Goal: Task Accomplishment & Management: Use online tool/utility

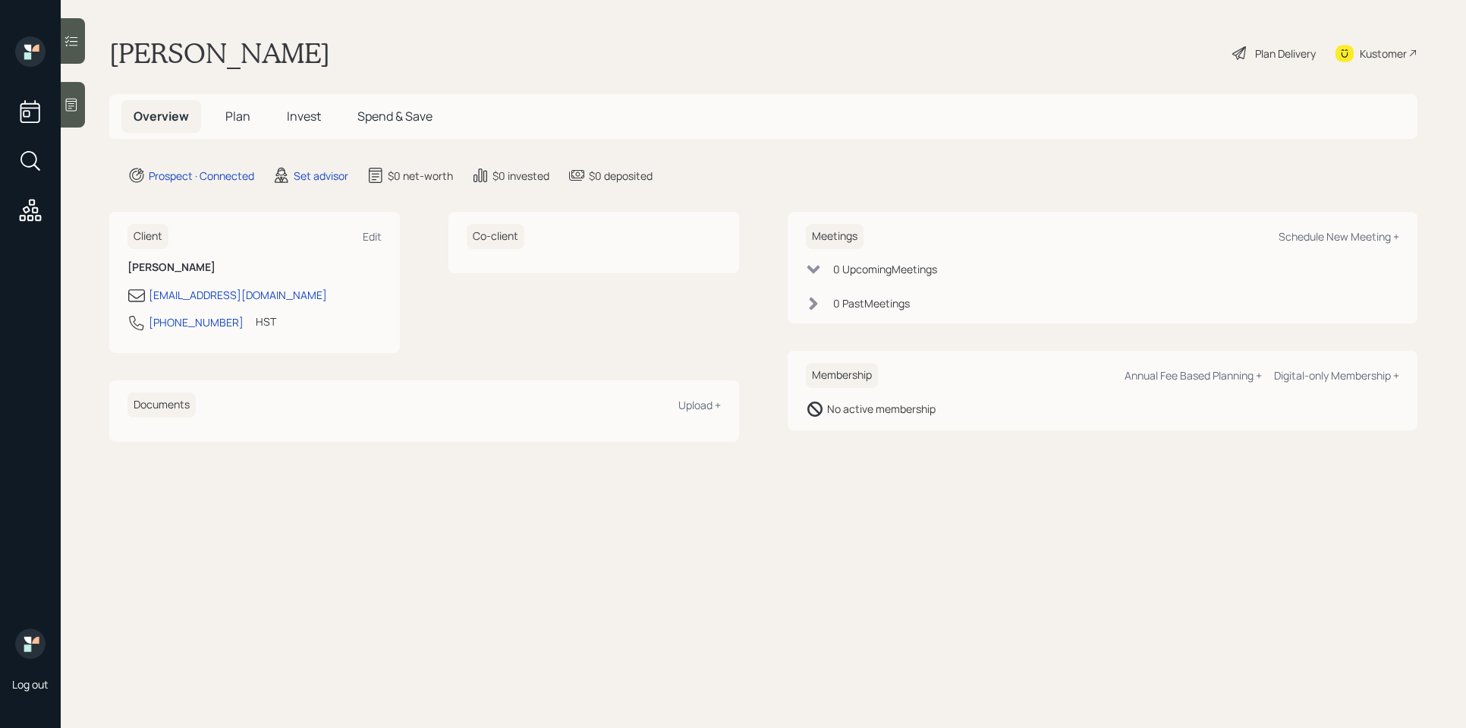
click at [77, 107] on icon at bounding box center [71, 105] width 11 height 13
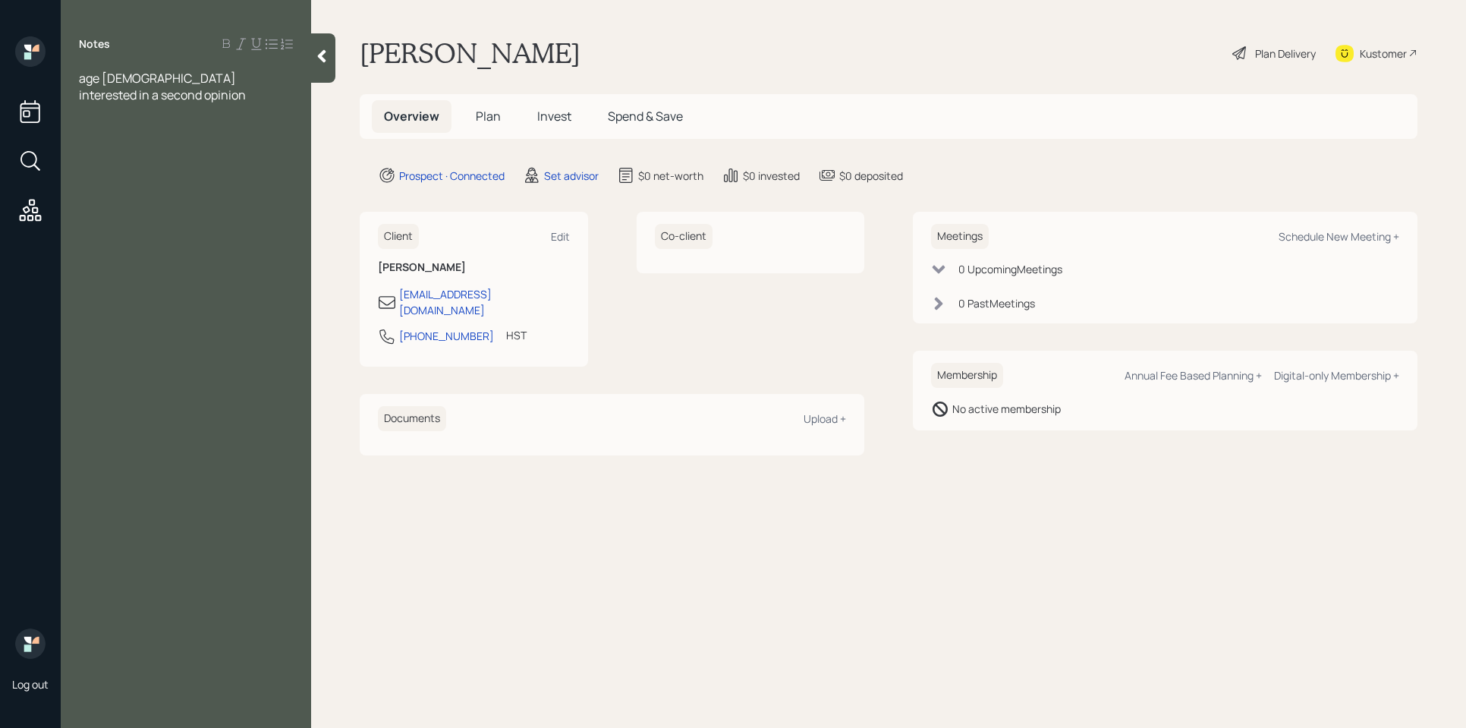
click at [137, 83] on div "age [DEMOGRAPHIC_DATA]" at bounding box center [186, 78] width 214 height 17
click at [250, 114] on div "interested in a second opinion" at bounding box center [186, 111] width 214 height 17
click at [204, 93] on div at bounding box center [186, 95] width 214 height 17
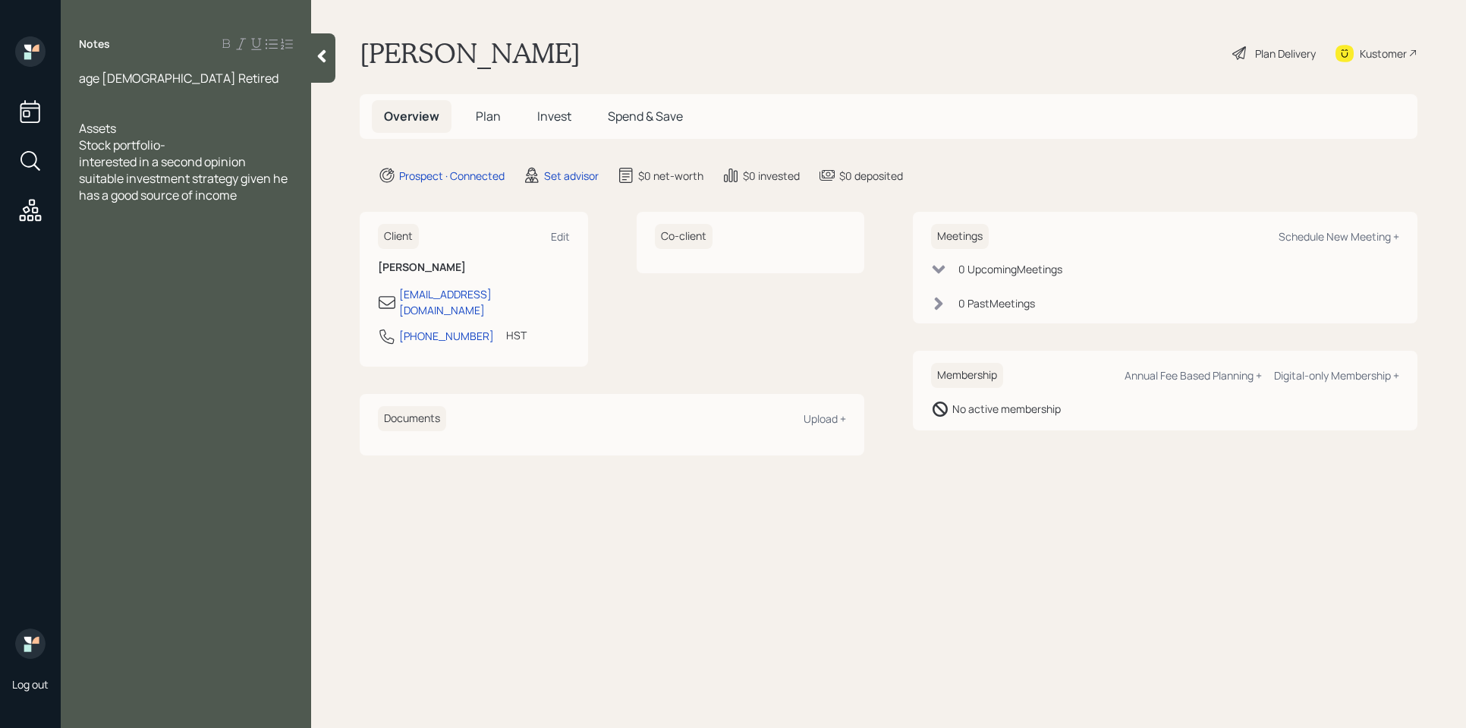
click at [181, 141] on div "Stock portfolio-" at bounding box center [186, 145] width 214 height 17
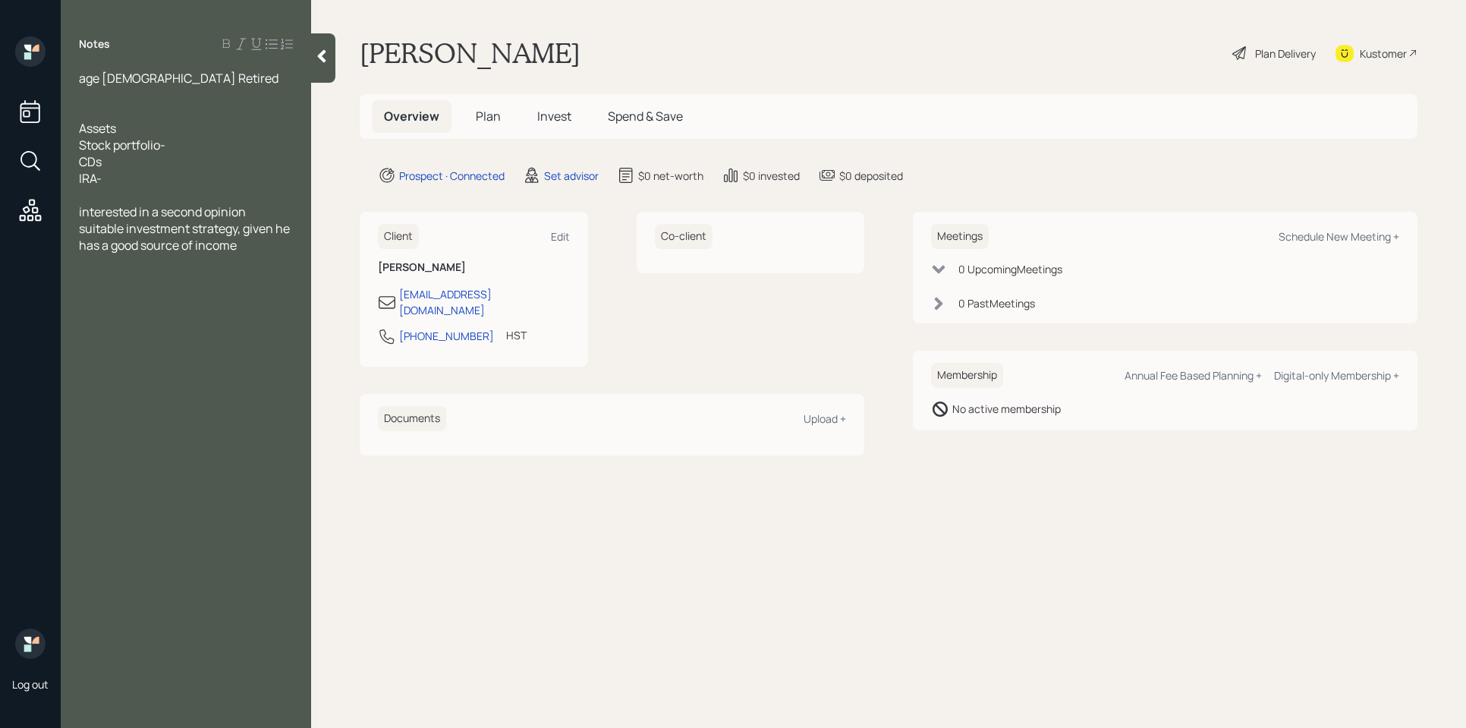
click at [193, 145] on div "Stock portfolio-" at bounding box center [186, 145] width 214 height 17
click at [120, 170] on div "IRA-" at bounding box center [186, 178] width 214 height 17
click at [119, 161] on div "CDs" at bounding box center [186, 161] width 214 height 17
click at [197, 150] on div "Stock portfolio-" at bounding box center [186, 145] width 214 height 17
click at [151, 165] on div "CDs-" at bounding box center [186, 161] width 214 height 17
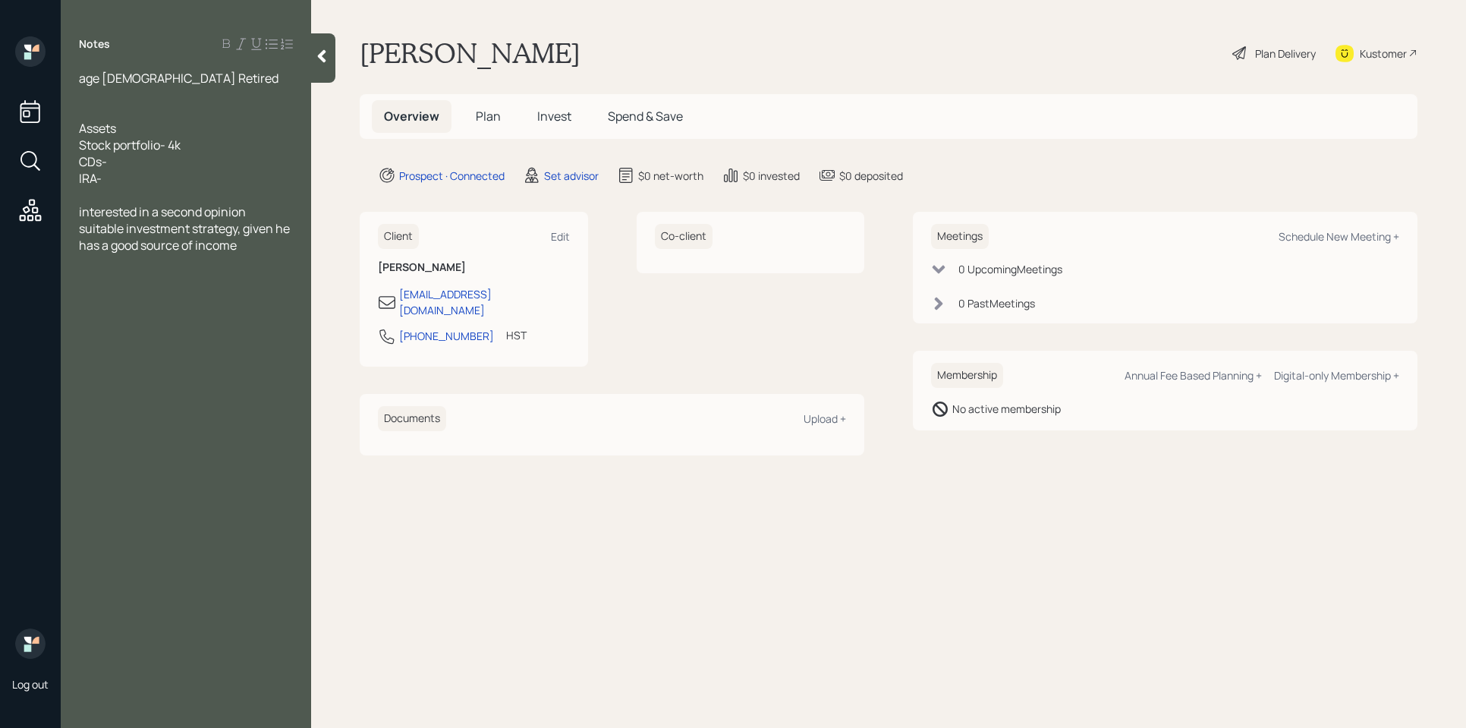
click at [149, 178] on div "IRA-" at bounding box center [186, 178] width 214 height 17
click at [204, 142] on div "Stock portfolio- 4k" at bounding box center [186, 145] width 214 height 17
click at [130, 161] on div "CDs-" at bounding box center [186, 161] width 214 height 17
click at [131, 181] on div "IRA-" at bounding box center [186, 178] width 214 height 17
click at [130, 157] on div "CDs-" at bounding box center [186, 161] width 214 height 17
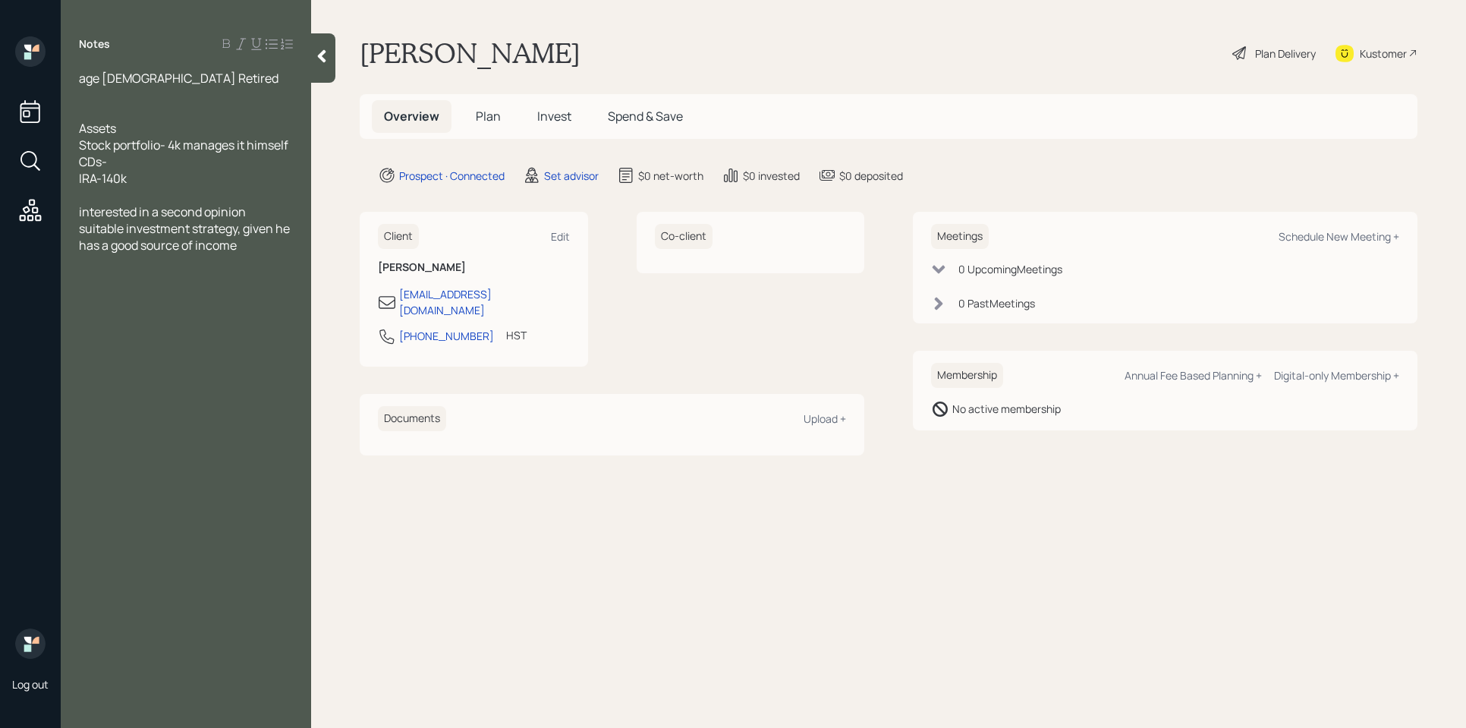
click at [138, 173] on div "IRA-140k" at bounding box center [186, 178] width 214 height 17
click at [130, 160] on div "CDs-" at bounding box center [186, 161] width 214 height 17
click at [228, 182] on div "IRA-140k part is in CD" at bounding box center [186, 178] width 214 height 17
click at [154, 206] on div at bounding box center [186, 211] width 214 height 17
click at [170, 197] on div "Savings -" at bounding box center [186, 195] width 214 height 17
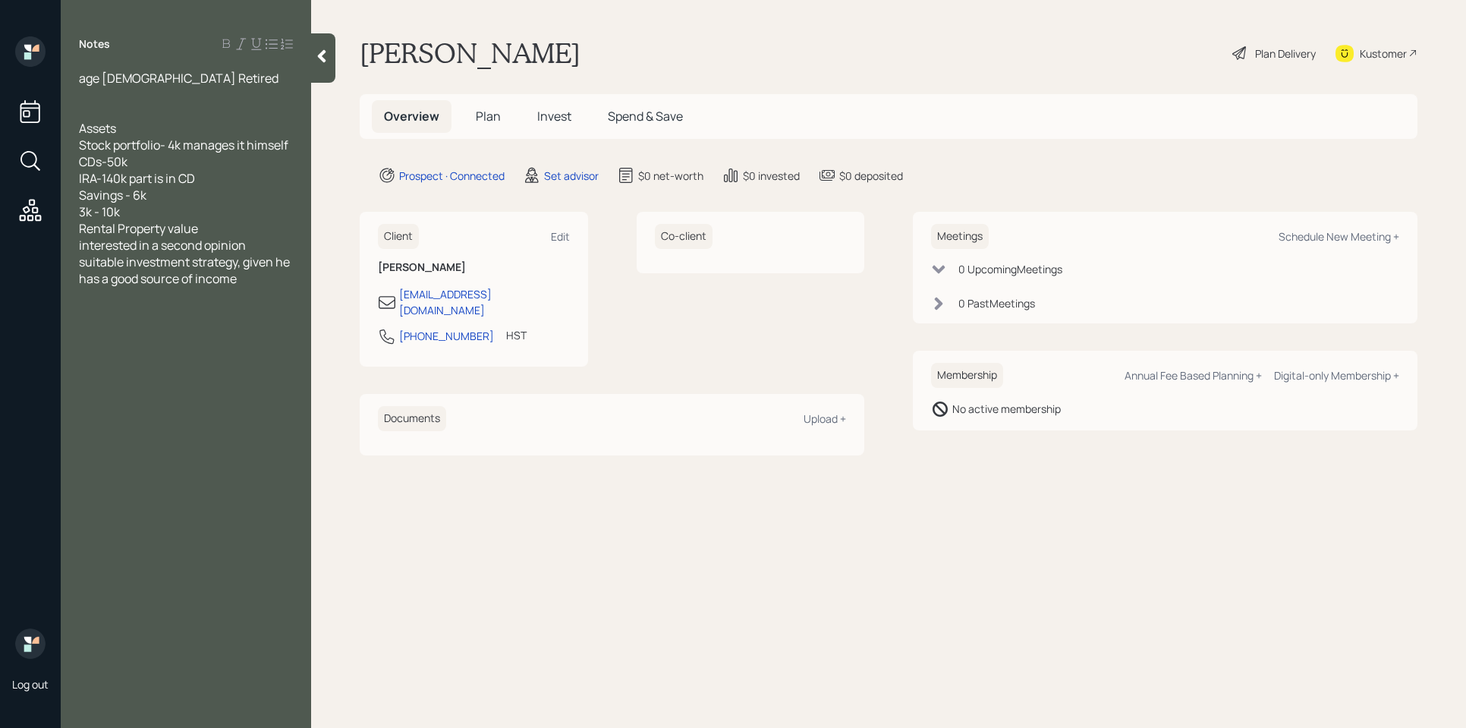
click at [81, 211] on span "3k - 10k" at bounding box center [99, 211] width 41 height 17
click at [211, 203] on div "in checking 3k - 10k" at bounding box center [186, 211] width 214 height 17
click at [119, 225] on span "Rental Property value" at bounding box center [138, 228] width 119 height 17
click at [182, 224] on div "Property value" at bounding box center [186, 228] width 214 height 17
click at [235, 247] on div "mortgage - 240k" at bounding box center [186, 245] width 214 height 17
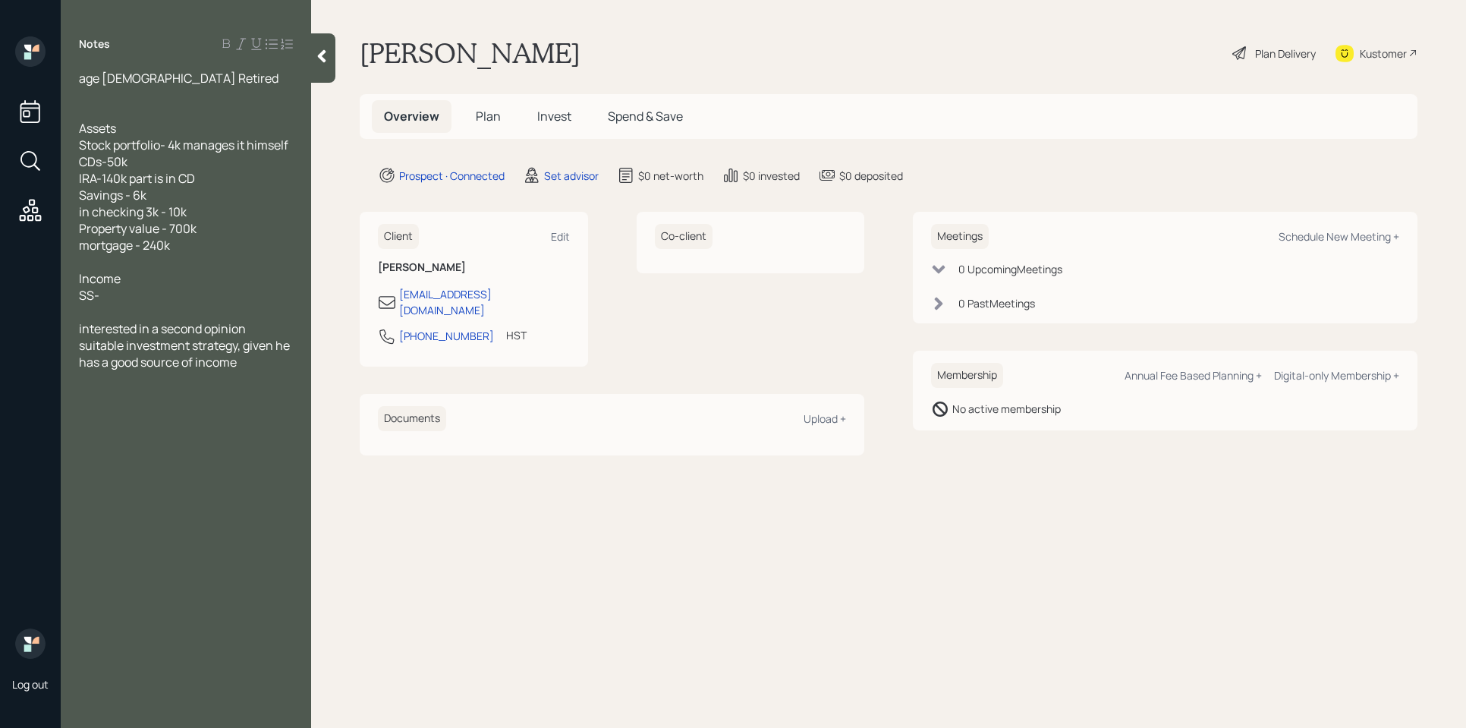
click at [117, 88] on div at bounding box center [186, 95] width 214 height 17
click at [146, 287] on div "SS-" at bounding box center [186, 295] width 214 height 17
click at [145, 298] on div "SS-" at bounding box center [186, 295] width 214 height 17
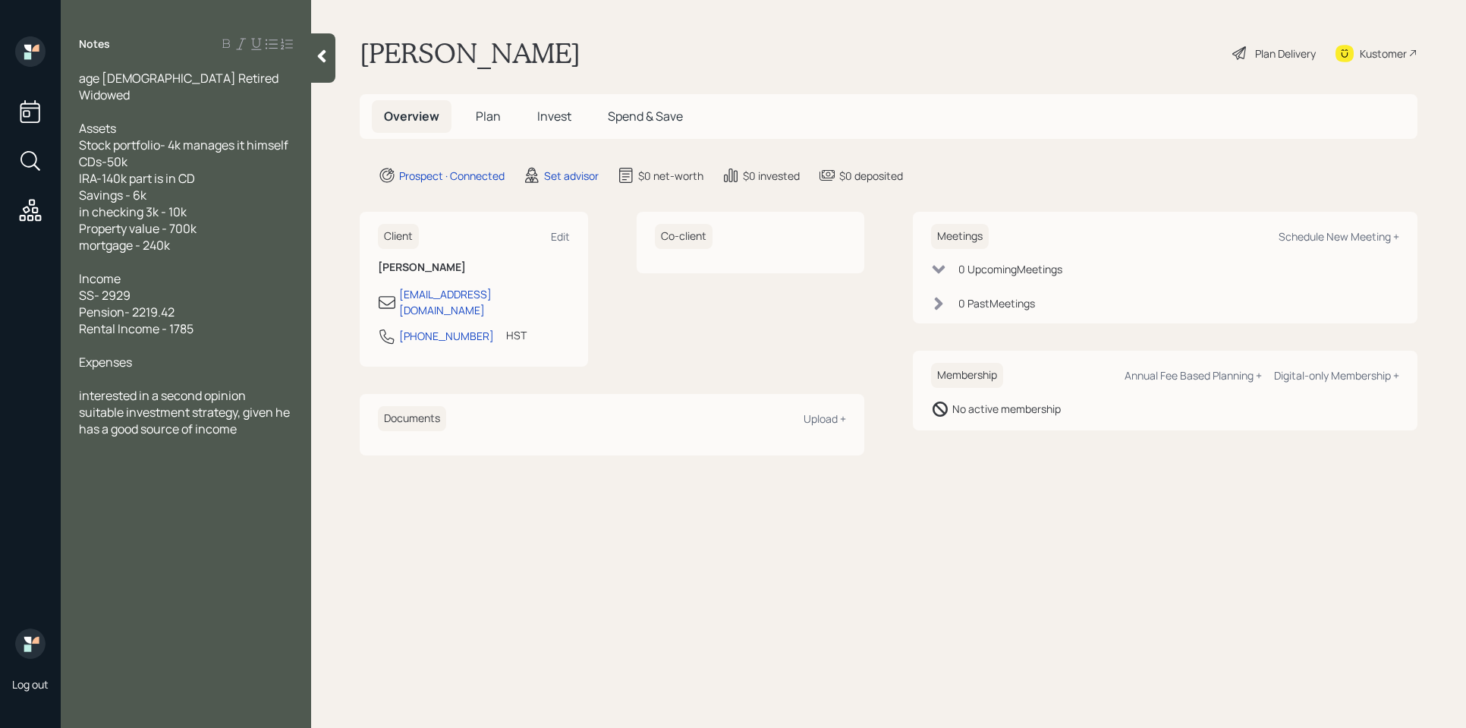
click at [209, 327] on div "Rental Income - 1785" at bounding box center [186, 328] width 214 height 17
click at [148, 378] on div at bounding box center [186, 378] width 214 height 17
click at [121, 379] on div "4150" at bounding box center [186, 378] width 214 height 17
click at [174, 401] on div at bounding box center [186, 395] width 214 height 17
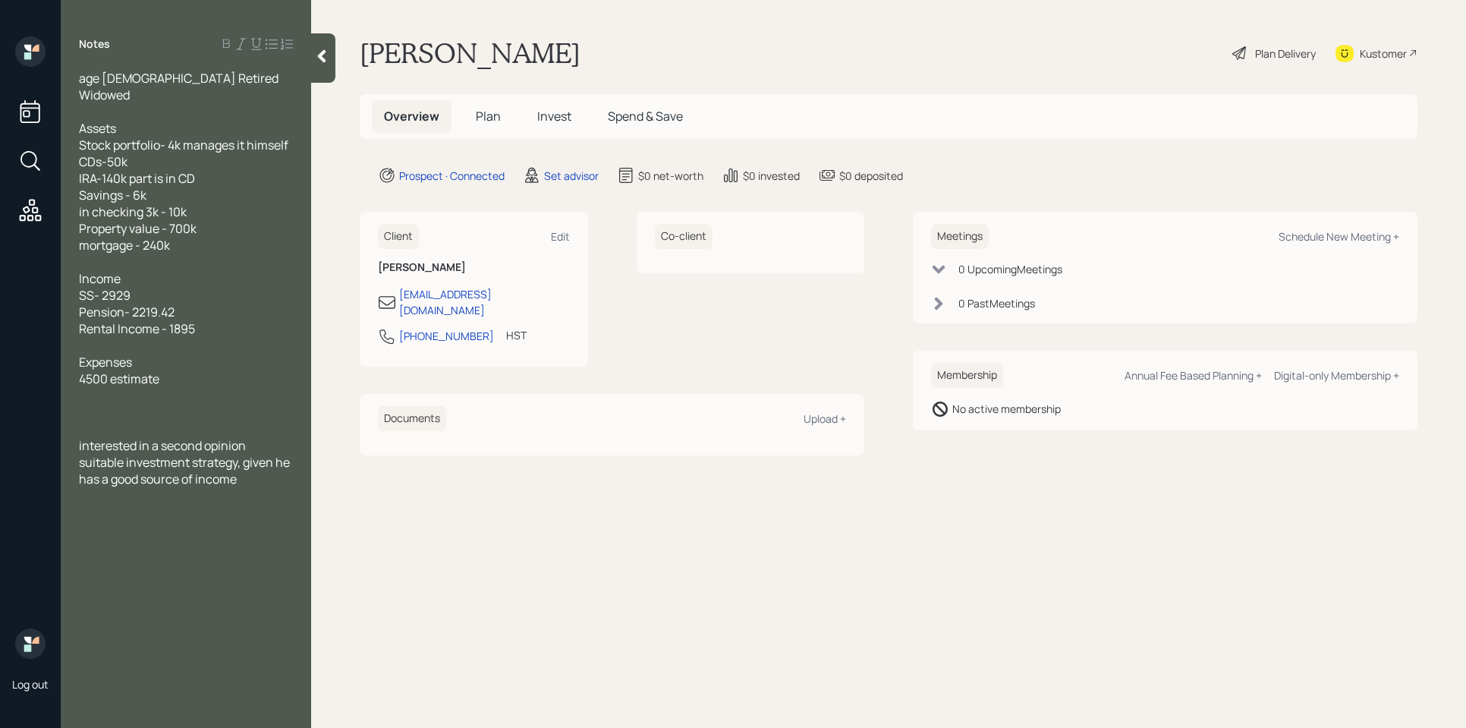
click at [137, 424] on div at bounding box center [186, 428] width 214 height 17
click at [145, 430] on div at bounding box center [186, 428] width 214 height 17
click at [194, 424] on div at bounding box center [186, 428] width 214 height 17
click at [263, 426] on div at bounding box center [186, 428] width 214 height 17
click at [194, 427] on div at bounding box center [186, 428] width 214 height 17
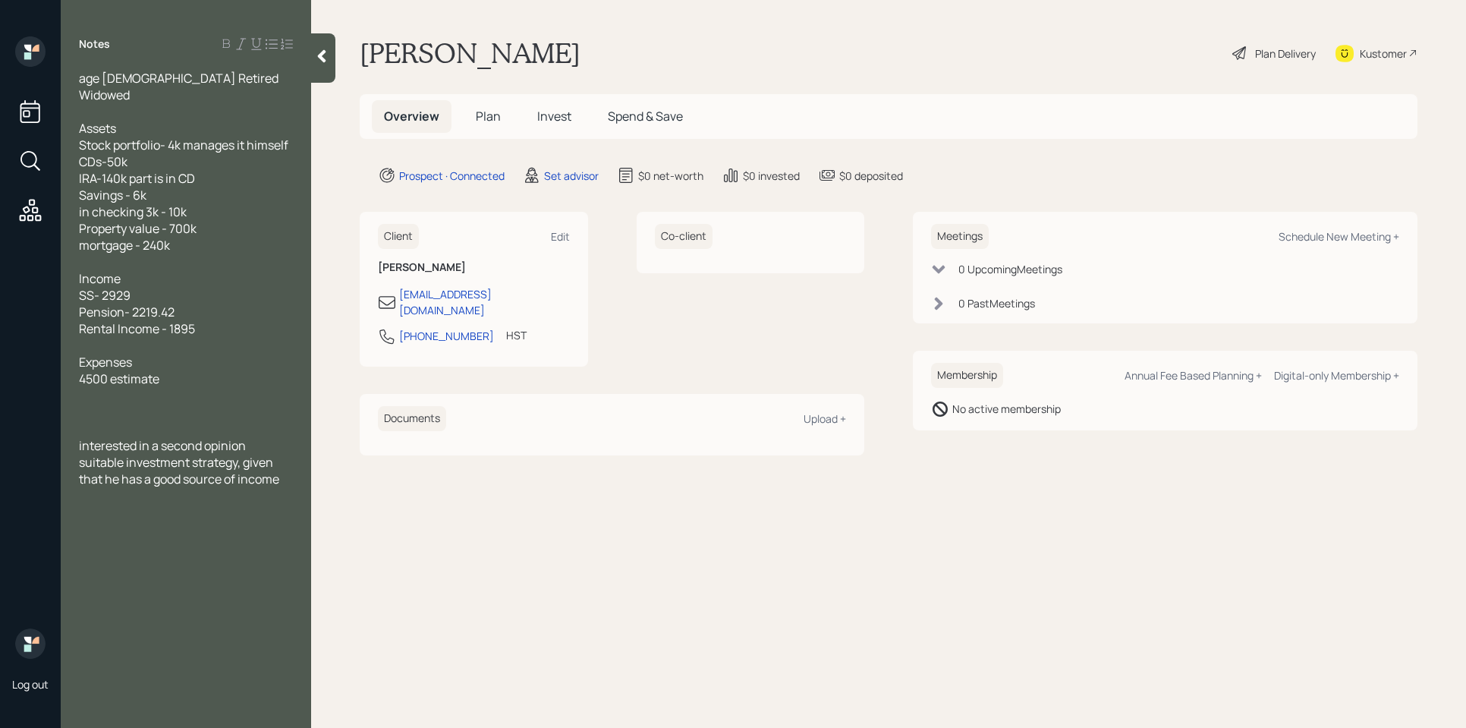
click at [285, 484] on div "suitable investment strategy, given that he has a good source of income" at bounding box center [186, 470] width 214 height 33
click at [118, 343] on div at bounding box center [186, 345] width 214 height 17
click at [193, 348] on div "[DEMOGRAPHIC_DATA] work -" at bounding box center [186, 345] width 214 height 17
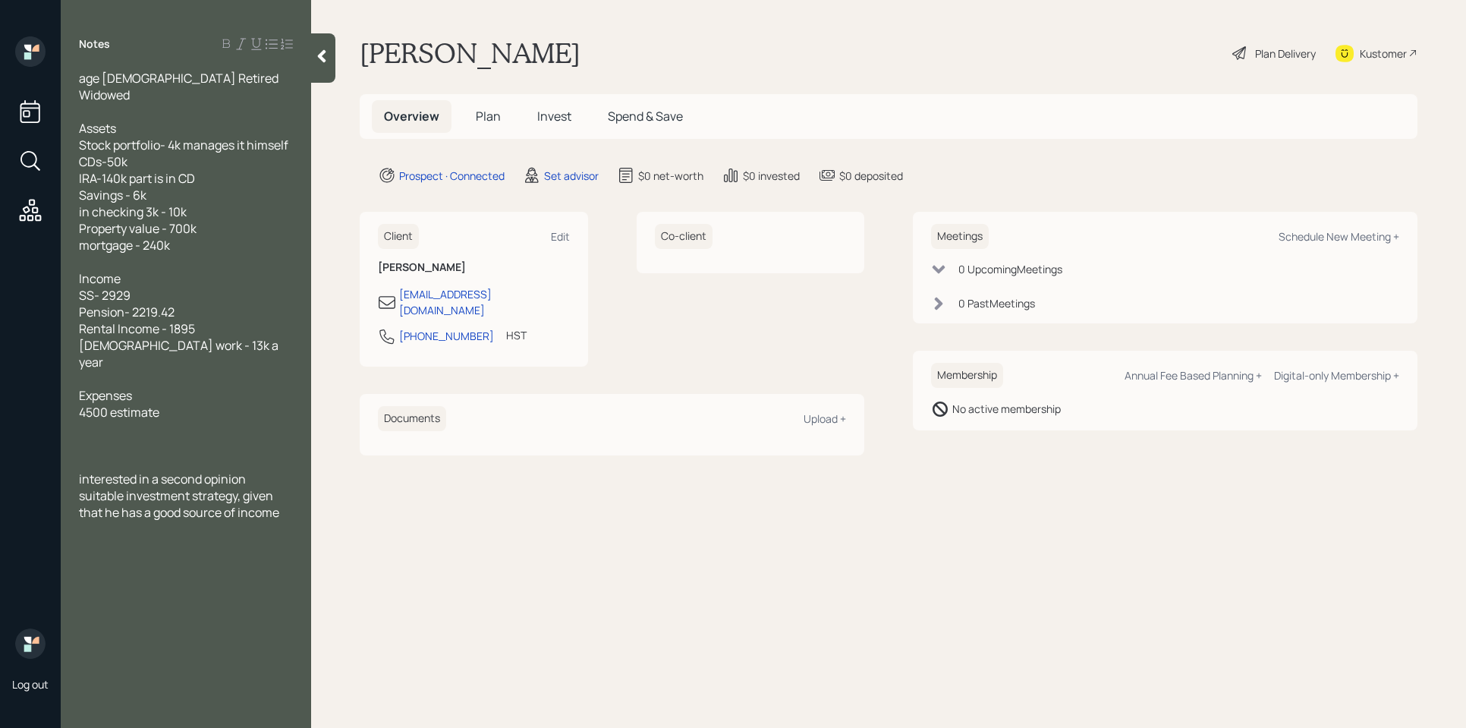
click at [288, 497] on div "suitable investment strategy, given that he has a good source of income" at bounding box center [186, 503] width 214 height 33
click at [291, 497] on div "suitable investment strategy, given that he has a good source of income" at bounding box center [186, 503] width 214 height 33
click at [194, 600] on div "Notes age [DEMOGRAPHIC_DATA] Retired Widowed Assets Stock portfolio- 4k manages…" at bounding box center [186, 372] width 250 height 673
click at [261, 550] on div "The primary goal with investment is the preservation of capital" at bounding box center [186, 553] width 214 height 33
click at [204, 587] on div at bounding box center [186, 595] width 214 height 17
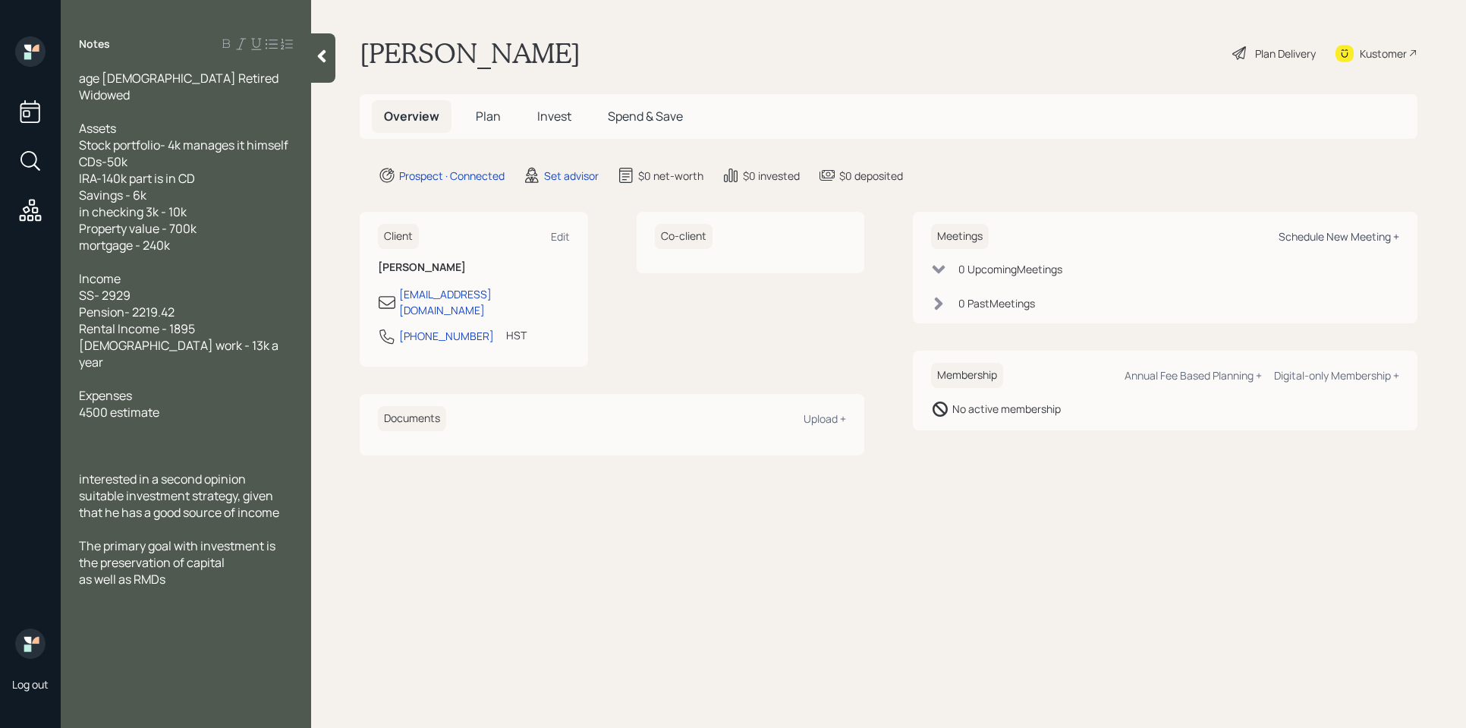
click at [1383, 234] on div "Schedule New Meeting +" at bounding box center [1339, 236] width 121 height 14
select select "round-[PERSON_NAME]"
